Goal: Navigation & Orientation: Find specific page/section

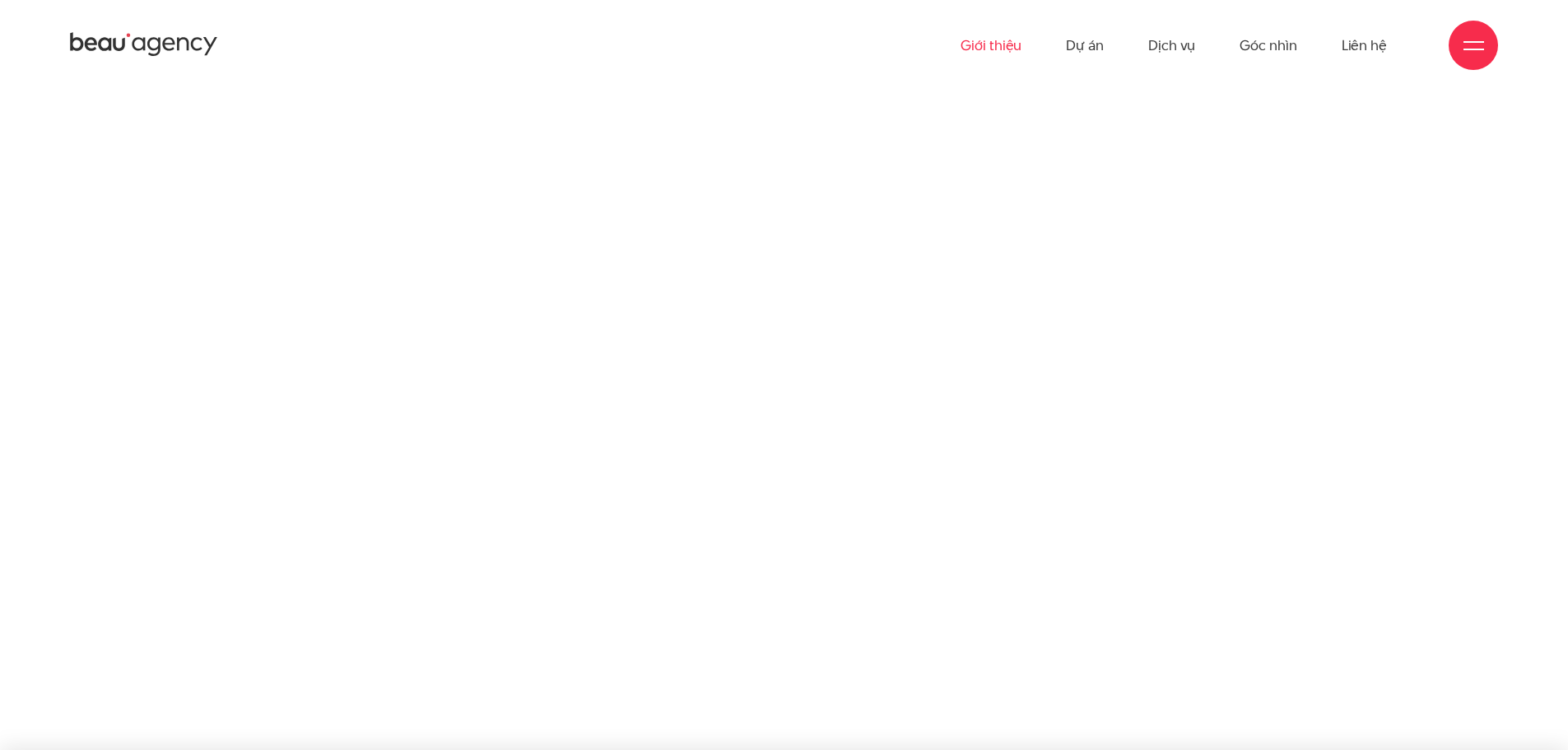
click at [987, 48] on link "Giới thiệu" at bounding box center [991, 45] width 61 height 91
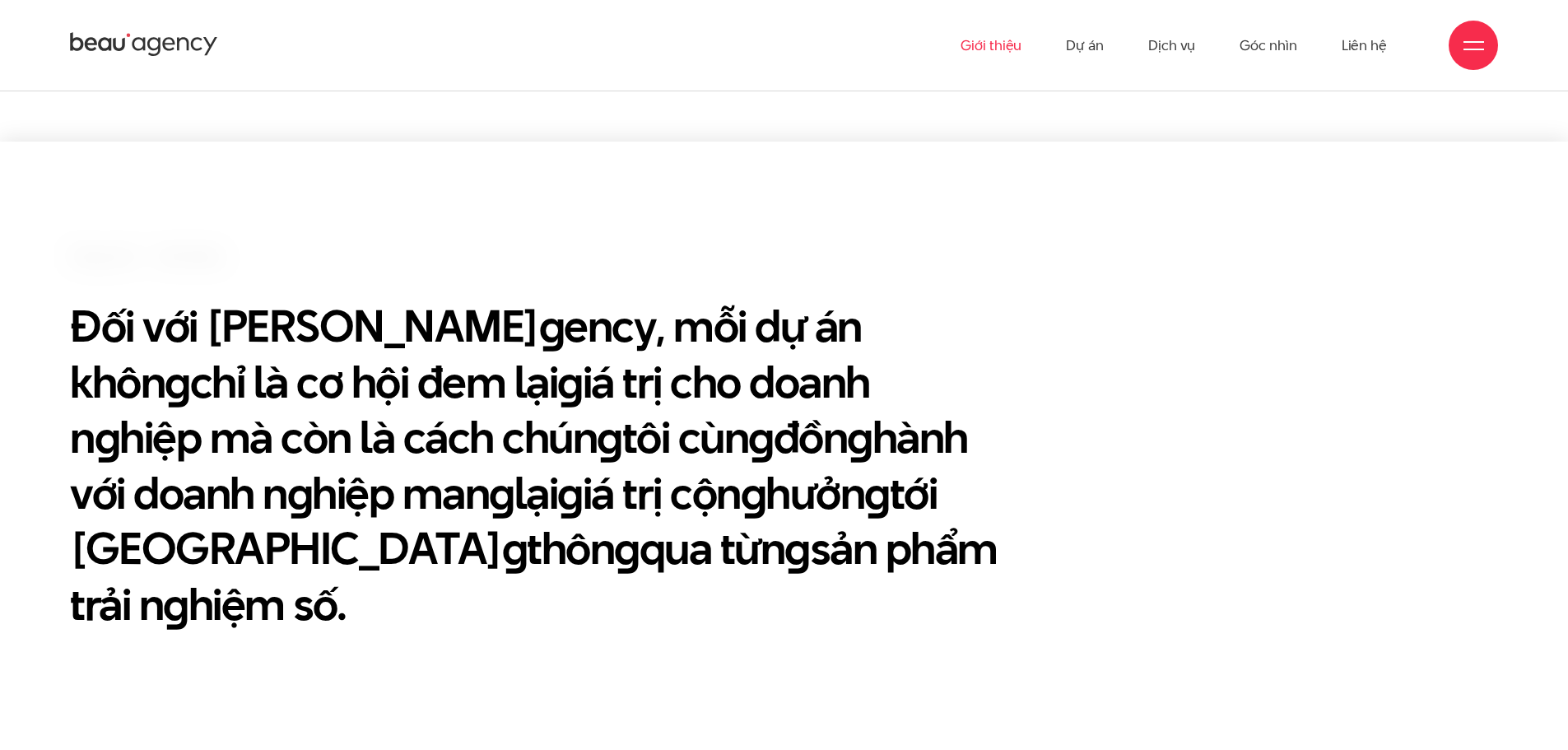
scroll to position [576, 0]
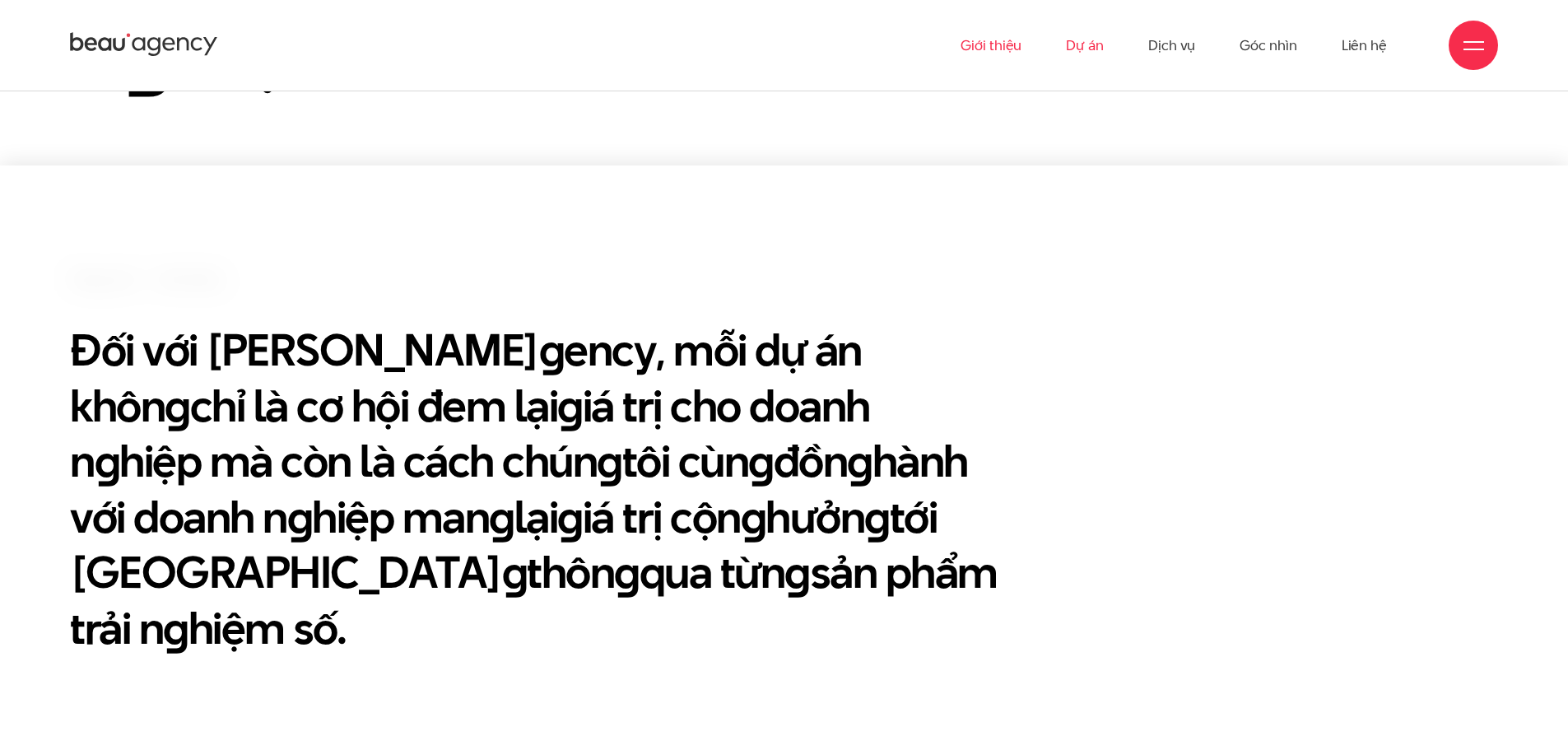
click at [1093, 48] on link "Dự án" at bounding box center [1084, 45] width 38 height 91
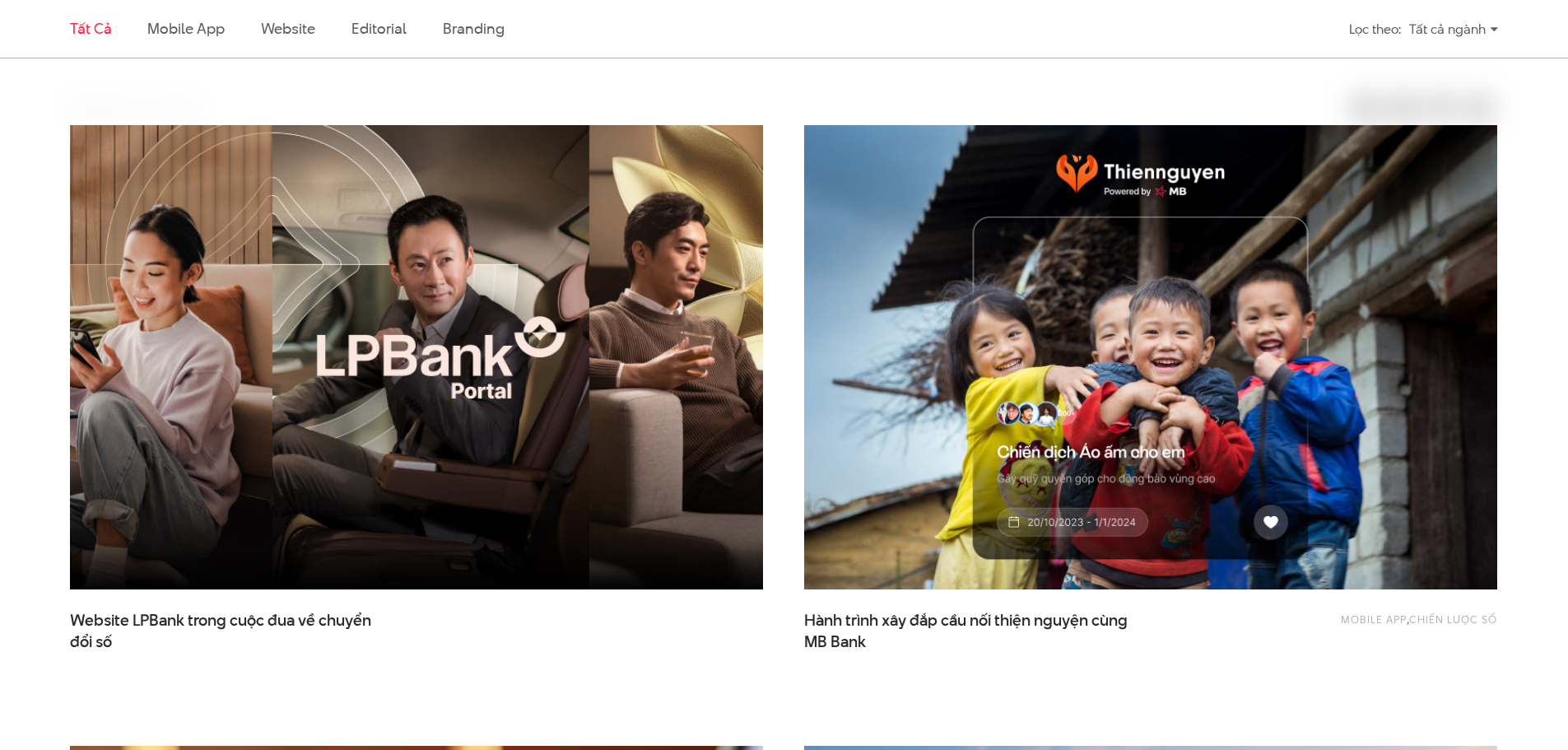
scroll to position [494, 0]
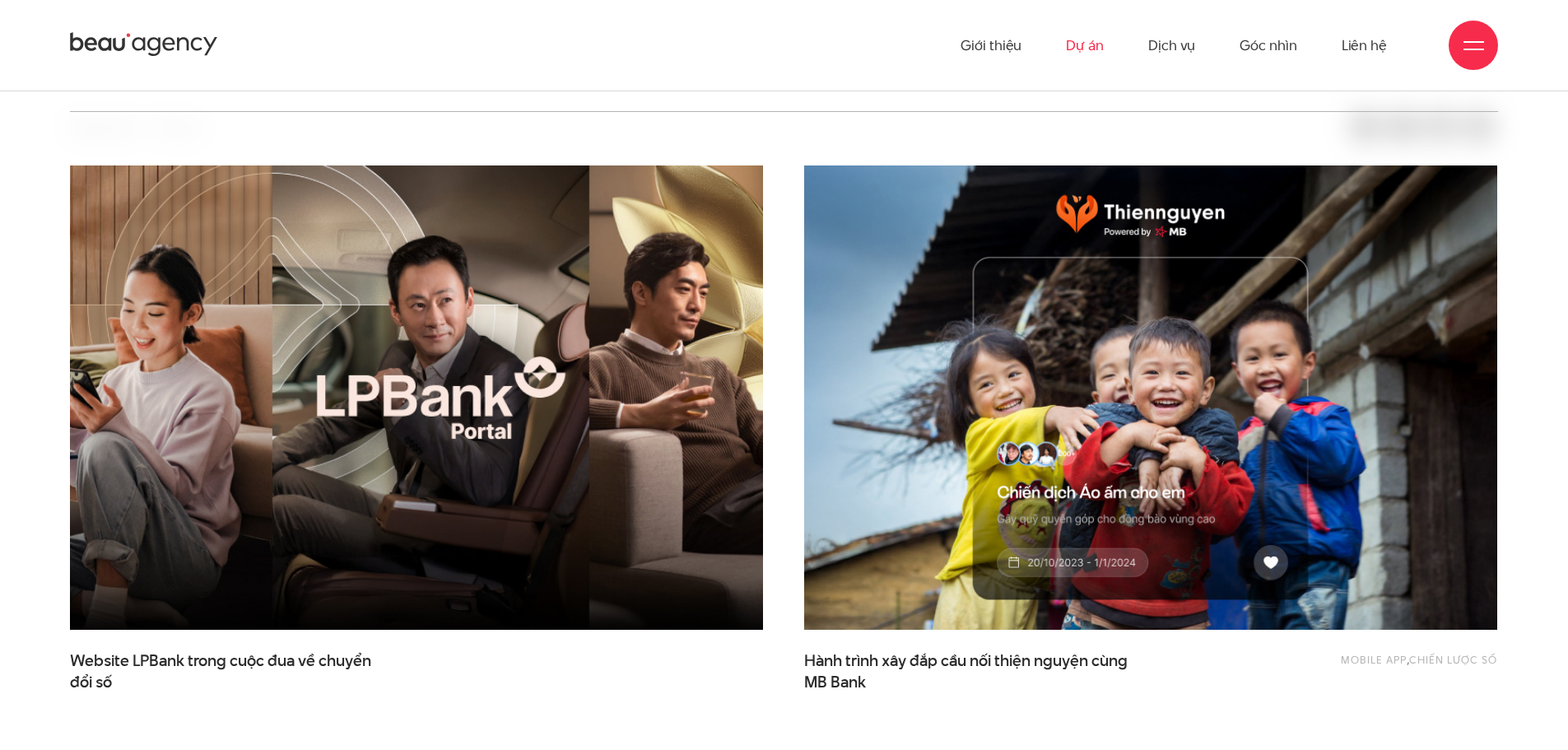
click at [307, 436] on img at bounding box center [416, 398] width 762 height 511
